Goal: Task Accomplishment & Management: Use online tool/utility

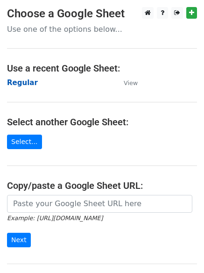
click at [27, 85] on strong "Regular" at bounding box center [22, 83] width 31 height 8
click at [15, 79] on strong "Regular" at bounding box center [22, 83] width 31 height 8
click at [25, 79] on strong "Regular" at bounding box center [22, 83] width 31 height 8
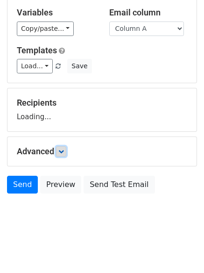
click at [64, 152] on icon at bounding box center [61, 152] width 6 height 6
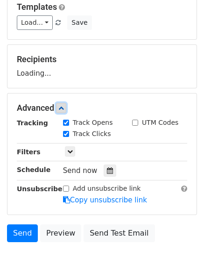
scroll to position [142, 0]
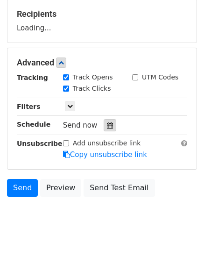
click at [107, 124] on icon at bounding box center [110, 125] width 6 height 7
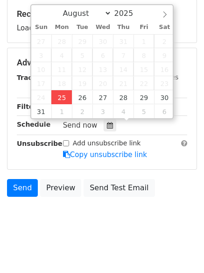
type input "2025-08-25 12:00"
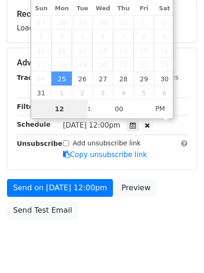
type input "4"
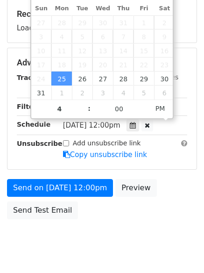
type input "2025-08-25 16:00"
click at [100, 225] on body "New Campaign Daily emails left: 50 Google Sheet: Regular Variables Copy/paste..…" at bounding box center [102, 63] width 204 height 396
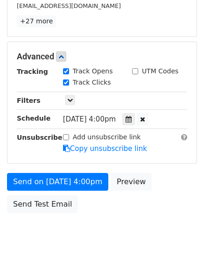
scroll to position [204, 0]
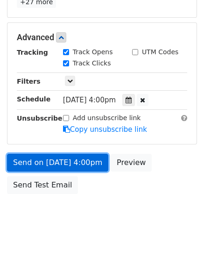
click at [65, 163] on link "Send on Aug 25 at 4:00pm" at bounding box center [58, 163] width 102 height 18
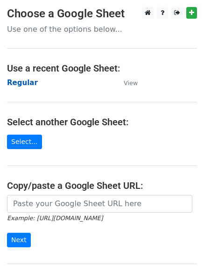
click at [20, 81] on strong "Regular" at bounding box center [22, 83] width 31 height 8
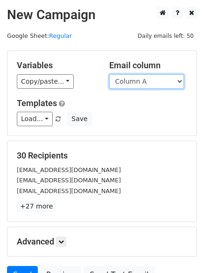
click at [125, 84] on select "Column A Column B Column C" at bounding box center [146, 81] width 75 height 15
select select "Column B"
click at [109, 74] on select "Column A Column B Column C" at bounding box center [146, 81] width 75 height 15
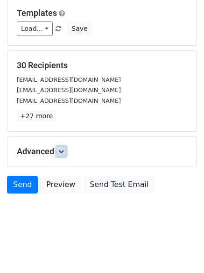
drag, startPoint x: 62, startPoint y: 152, endPoint x: 63, endPoint y: 156, distance: 4.7
click at [61, 152] on icon at bounding box center [61, 152] width 6 height 6
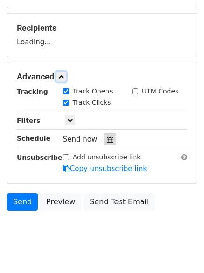
scroll to position [129, 0]
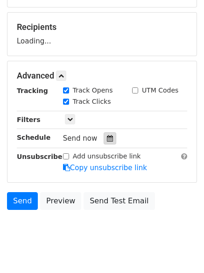
click at [107, 141] on icon at bounding box center [110, 138] width 6 height 7
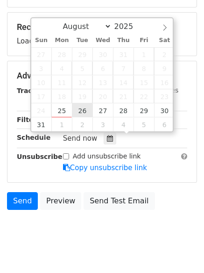
type input "2025-08-26 12:00"
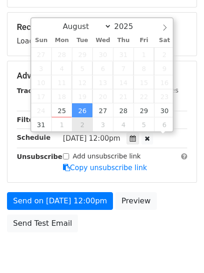
scroll to position [0, 0]
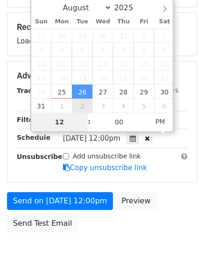
type input "5"
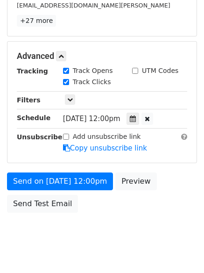
scroll to position [387, 0]
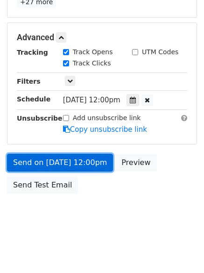
type input "2025-08-26 17:00"
click at [47, 162] on link "Send on Aug 26 at 12:00pm" at bounding box center [60, 163] width 106 height 18
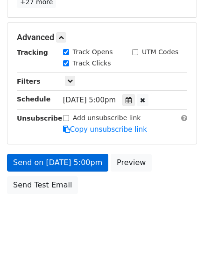
scroll to position [167, 0]
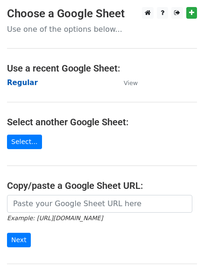
click at [21, 86] on strong "Regular" at bounding box center [22, 83] width 31 height 8
click at [24, 84] on strong "Regular" at bounding box center [22, 83] width 31 height 8
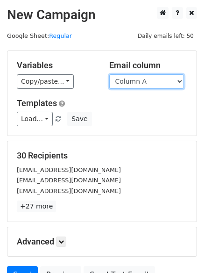
click at [152, 84] on select "Column A Column B Column C" at bounding box center [146, 81] width 75 height 15
select select "Column C"
click at [109, 74] on select "Column A Column B Column C" at bounding box center [146, 81] width 75 height 15
click at [148, 117] on div "Load... No templates saved Save" at bounding box center [102, 119] width 185 height 15
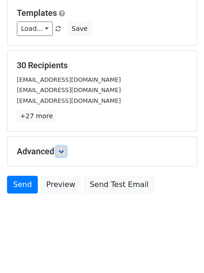
click at [64, 153] on icon at bounding box center [61, 152] width 6 height 6
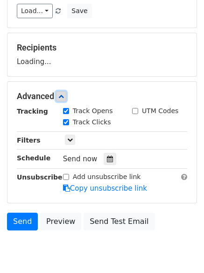
scroll to position [138, 0]
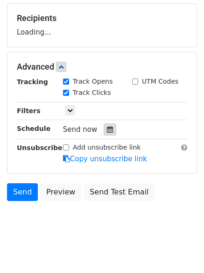
click at [107, 129] on icon at bounding box center [110, 129] width 6 height 7
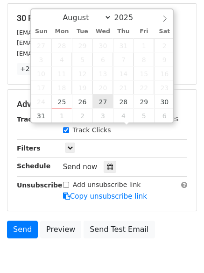
type input "2025-08-27 12:00"
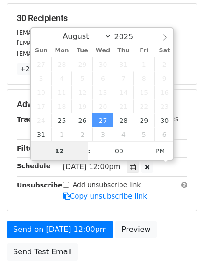
scroll to position [0, 0]
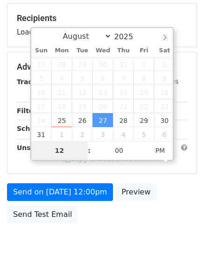
type input "6"
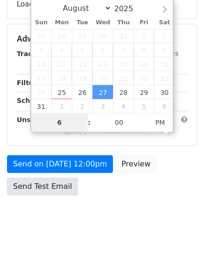
scroll to position [167, 0]
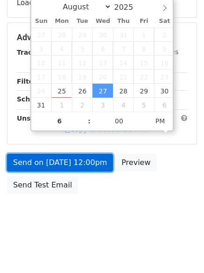
click at [57, 162] on link "Send on Aug 27 at 12:00pm" at bounding box center [60, 163] width 106 height 18
type input "2025-08-27 18:00"
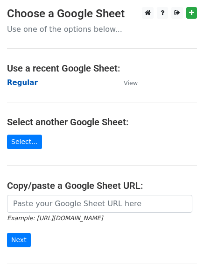
click at [17, 83] on strong "Regular" at bounding box center [22, 83] width 31 height 8
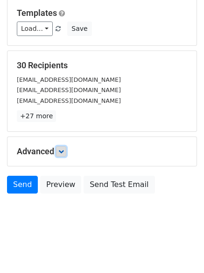
drag, startPoint x: 63, startPoint y: 155, endPoint x: 69, endPoint y: 160, distance: 8.0
click at [63, 154] on link at bounding box center [61, 151] width 10 height 10
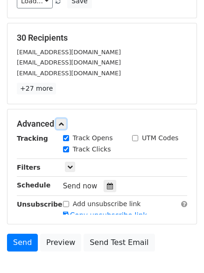
scroll to position [167, 0]
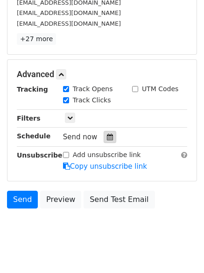
click at [107, 135] on icon at bounding box center [110, 137] width 6 height 7
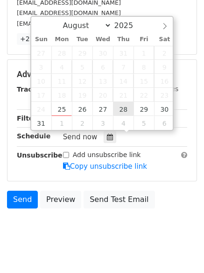
type input "2025-08-28 12:00"
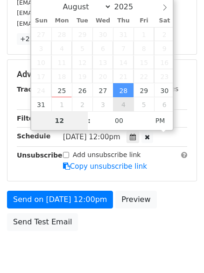
scroll to position [167, 0]
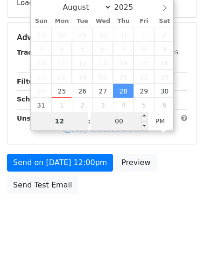
type input "7"
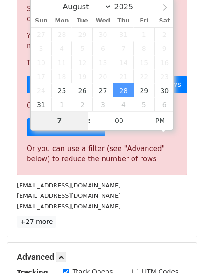
scroll to position [387, 0]
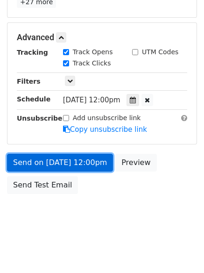
type input "2025-08-28 19:00"
click at [65, 159] on link "Send on Aug 28 at 12:00pm" at bounding box center [60, 163] width 106 height 18
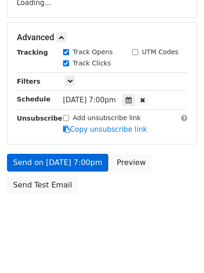
scroll to position [204, 0]
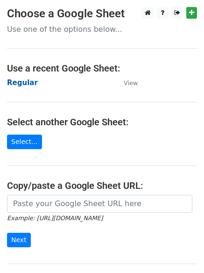
click at [20, 79] on strong "Regular" at bounding box center [22, 83] width 31 height 8
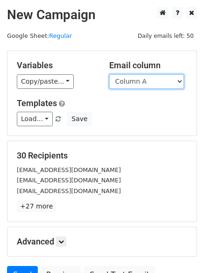
click at [140, 80] on select "Column A Column B Column C" at bounding box center [146, 81] width 75 height 15
select select "Column B"
click at [109, 74] on select "Column A Column B Column C" at bounding box center [146, 81] width 75 height 15
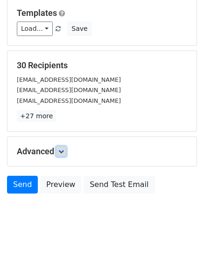
click at [66, 155] on link at bounding box center [61, 151] width 10 height 10
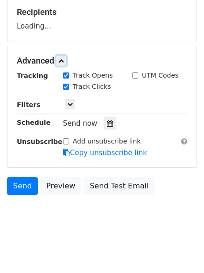
scroll to position [145, 0]
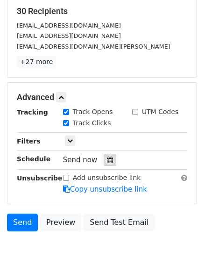
click at [108, 156] on div at bounding box center [110, 160] width 13 height 12
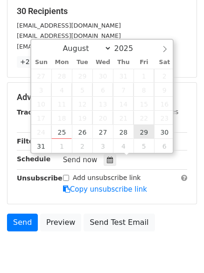
type input "2025-08-29 12:00"
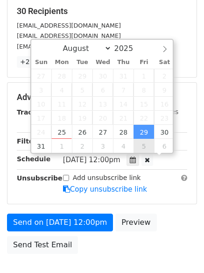
scroll to position [0, 0]
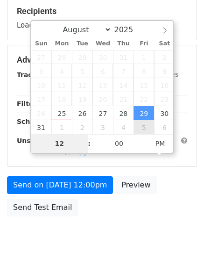
type input "8"
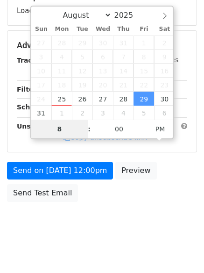
scroll to position [167, 0]
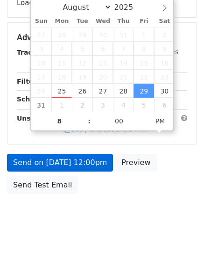
type input "2025-08-29 20:00"
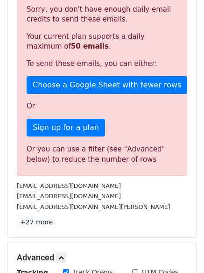
drag, startPoint x: 138, startPoint y: 130, endPoint x: 65, endPoint y: 162, distance: 80.2
click at [65, 162] on div "Or you can use a filter (see "Advanced" below) to reduce the number of rows" at bounding box center [102, 154] width 151 height 21
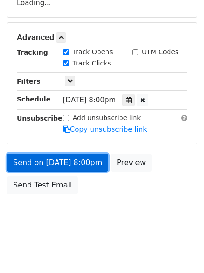
click at [69, 159] on link "Send on Aug 29 at 8:00pm" at bounding box center [58, 163] width 102 height 18
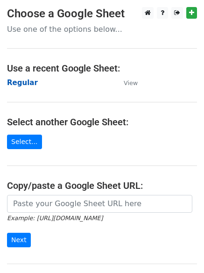
click at [21, 80] on strong "Regular" at bounding box center [22, 83] width 31 height 8
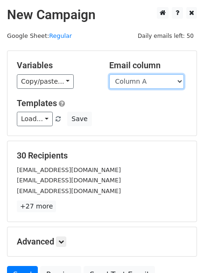
drag, startPoint x: 142, startPoint y: 81, endPoint x: 137, endPoint y: 88, distance: 8.3
click at [142, 81] on select "Column A Column B Column C" at bounding box center [146, 81] width 75 height 15
select select "Column C"
click at [109, 74] on select "Column A Column B Column C" at bounding box center [146, 81] width 75 height 15
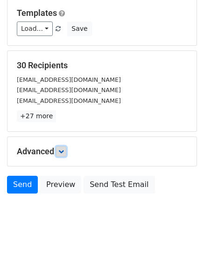
click at [61, 153] on icon at bounding box center [61, 152] width 6 height 6
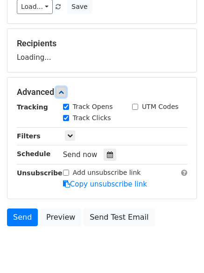
scroll to position [138, 0]
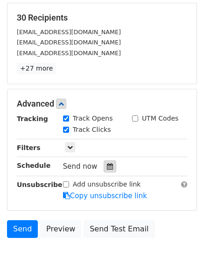
click at [105, 127] on label "Track Clicks" at bounding box center [92, 130] width 38 height 10
click at [69, 127] on input "Track Clicks" at bounding box center [66, 130] width 6 height 6
checkbox input "false"
click at [82, 124] on label "Track Opens" at bounding box center [93, 119] width 40 height 10
click at [69, 122] on input "Track Opens" at bounding box center [66, 119] width 6 height 6
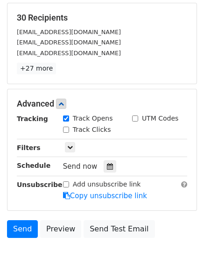
checkbox input "false"
click at [81, 129] on label "Track Clicks" at bounding box center [92, 130] width 38 height 10
click at [69, 129] on input "Track Clicks" at bounding box center [66, 130] width 6 height 6
checkbox input "true"
click at [80, 118] on label "Track Opens" at bounding box center [93, 119] width 40 height 10
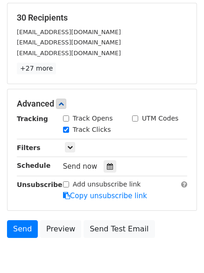
click at [69, 118] on input "Track Opens" at bounding box center [66, 119] width 6 height 6
checkbox input "true"
click at [107, 165] on icon at bounding box center [110, 166] width 6 height 7
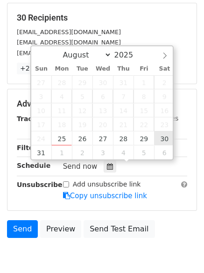
type input "[DATE] 12:00"
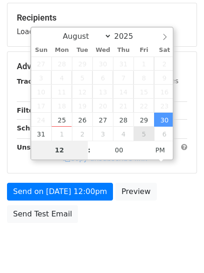
type input "9"
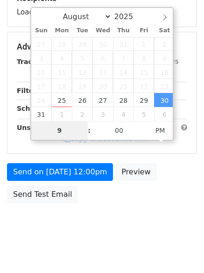
scroll to position [167, 0]
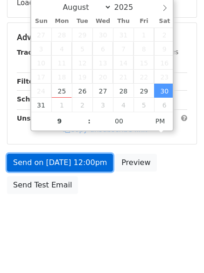
type input "[DATE] 21:00"
click at [65, 160] on link "Send on [DATE] 12:00pm" at bounding box center [60, 163] width 106 height 18
